Goal: Task Accomplishment & Management: Use online tool/utility

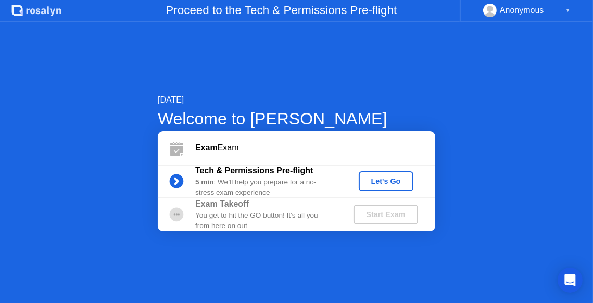
click at [379, 182] on div "Let's Go" at bounding box center [386, 181] width 46 height 8
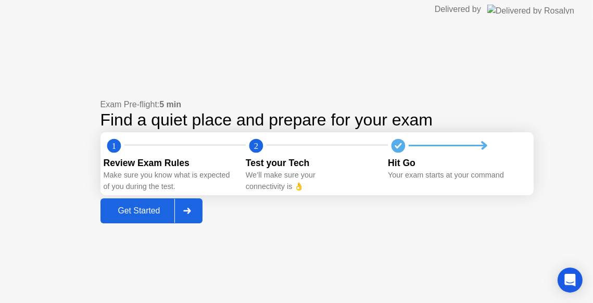
click at [151, 213] on div "Get Started" at bounding box center [139, 210] width 71 height 9
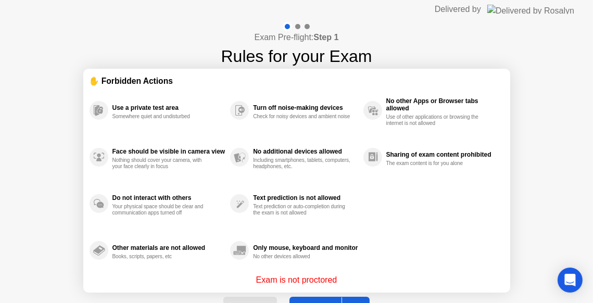
click at [313, 299] on button "Got it" at bounding box center [329, 309] width 80 height 25
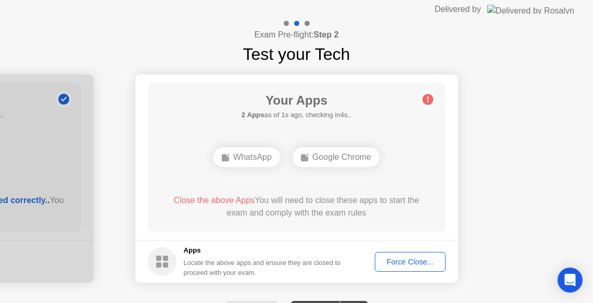
click at [395, 263] on div "Force Close..." at bounding box center [409, 262] width 63 height 8
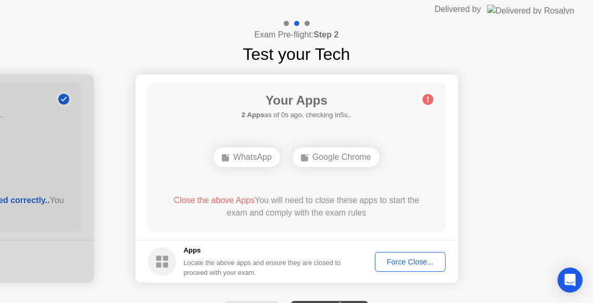
click at [413, 259] on div "Force Close..." at bounding box center [409, 262] width 63 height 8
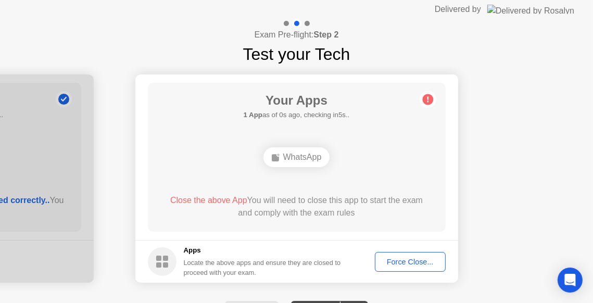
click at [344, 278] on div "Exam Pre-flight: Step 2 Test your Tech Your Connection Your connection is great…" at bounding box center [296, 177] width 593 height 317
click at [344, 278] on footer "Apps Locate the above apps and ensure they are closed to proceed with your exam…" at bounding box center [296, 261] width 323 height 43
click at [396, 260] on div "Force Close..." at bounding box center [409, 262] width 63 height 8
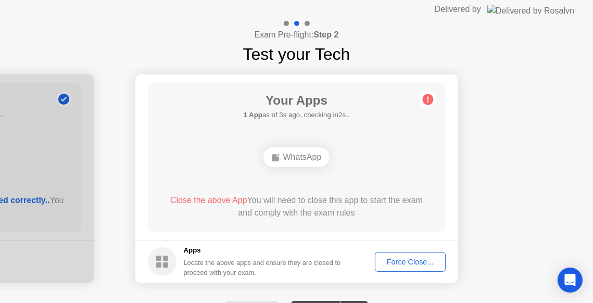
click at [414, 263] on div "Force Close..." at bounding box center [409, 262] width 63 height 8
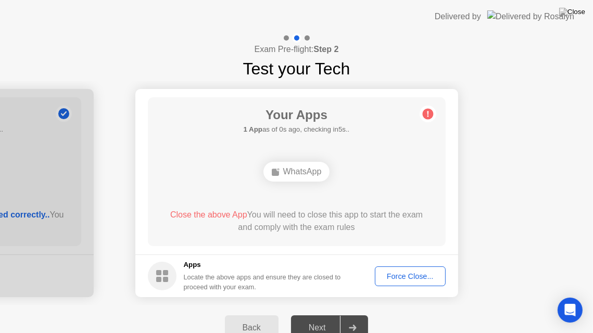
click at [316, 302] on div "Next" at bounding box center [317, 327] width 46 height 9
click at [427, 276] on div "Force Close..." at bounding box center [409, 276] width 63 height 8
drag, startPoint x: 438, startPoint y: 11, endPoint x: 442, endPoint y: 68, distance: 56.4
click at [442, 68] on app-layout-with-logo "Delivered by Exam Pre-flight: Step 2 Test your Tech Your Connection Your connec…" at bounding box center [296, 175] width 593 height 351
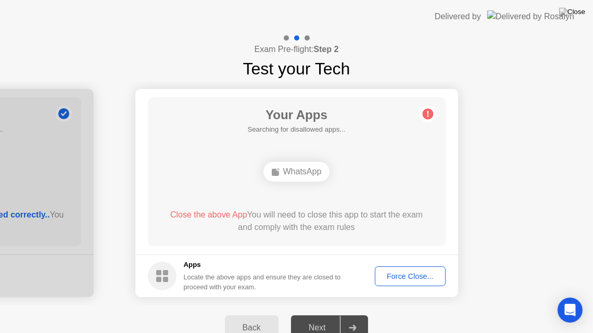
click at [537, 49] on div "Exam Pre-flight: Step 2 Test your Tech" at bounding box center [296, 57] width 593 height 48
click at [413, 278] on div "Force Close..." at bounding box center [409, 276] width 63 height 8
click at [413, 302] on div at bounding box center [295, 333] width 591 height 0
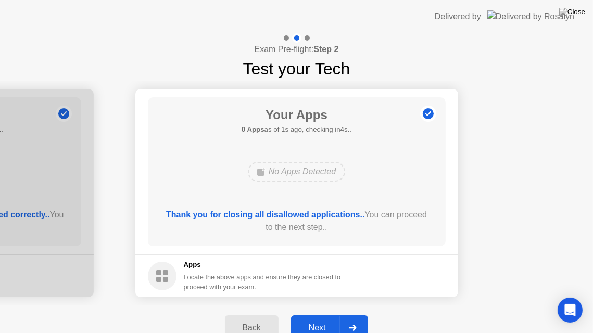
click at [359, 302] on div at bounding box center [352, 328] width 25 height 24
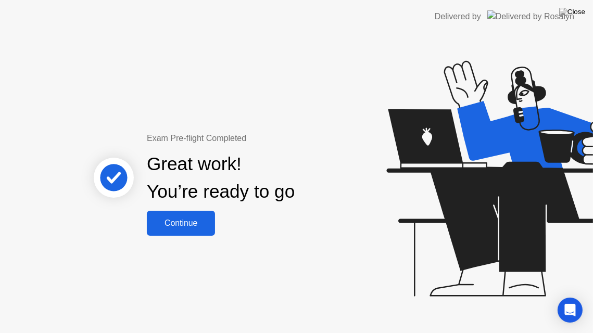
click at [180, 220] on div "Continue" at bounding box center [181, 223] width 62 height 9
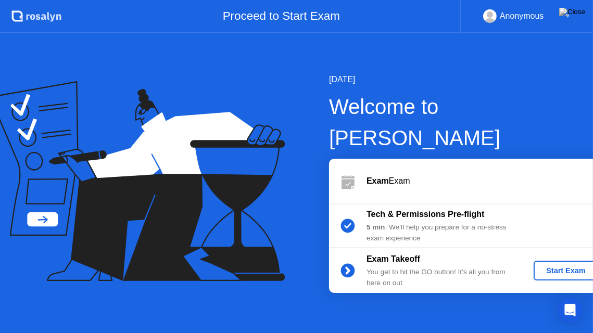
click at [547, 266] on div "Start Exam" at bounding box center [566, 270] width 56 height 8
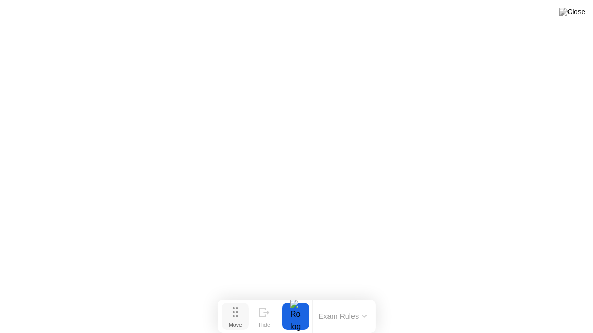
click at [242, 302] on div "Move" at bounding box center [235, 325] width 14 height 6
click at [235, 302] on icon at bounding box center [236, 312] width 6 height 10
click at [265, 302] on div "Hide" at bounding box center [264, 325] width 11 height 6
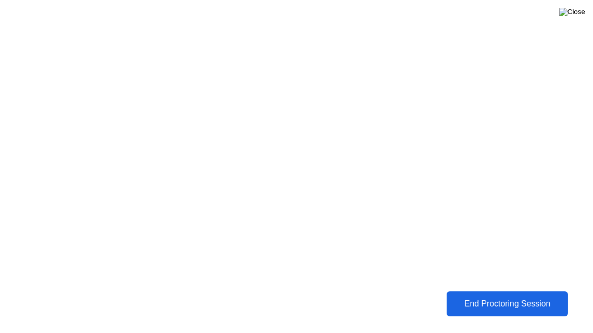
click at [575, 10] on img at bounding box center [572, 12] width 26 height 8
